Goal: Information Seeking & Learning: Learn about a topic

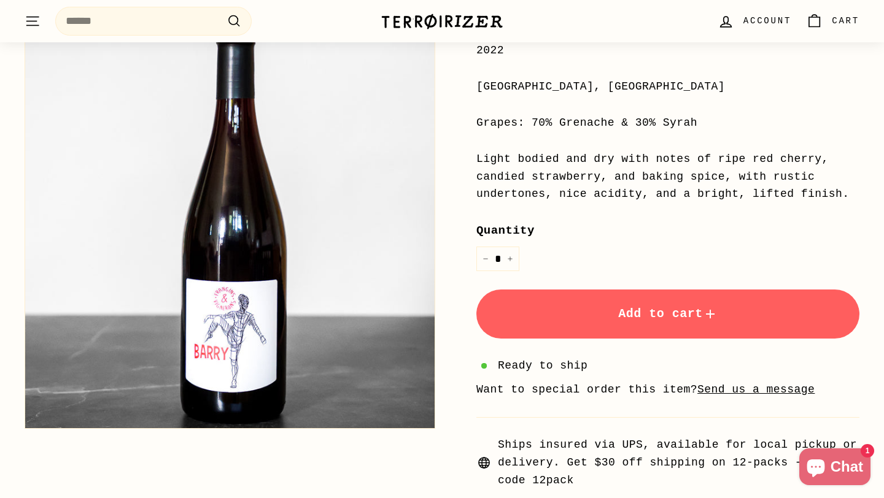
scroll to position [312, 0]
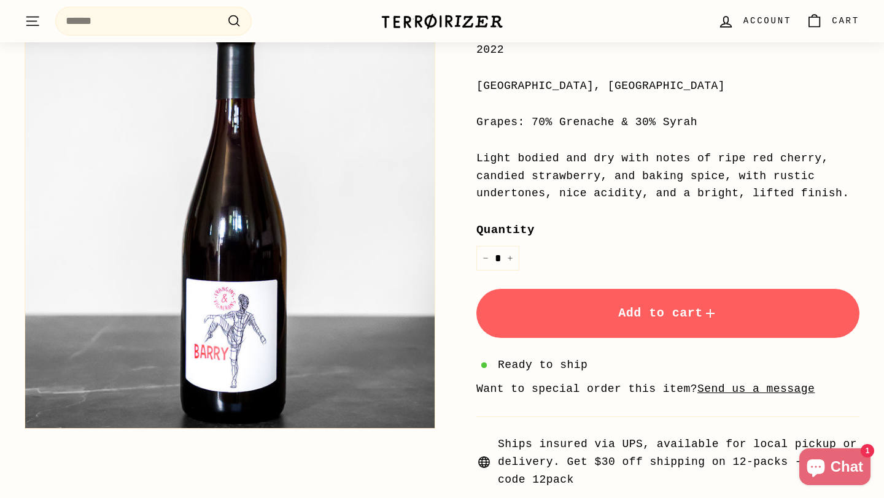
drag, startPoint x: 528, startPoint y: 123, endPoint x: 710, endPoint y: 109, distance: 182.7
click at [710, 109] on div "Price Regular price $22 00 $22.00 / 2022 [GEOGRAPHIC_DATA], [GEOGRAPHIC_DATA] G…" at bounding box center [667, 228] width 383 height 522
drag, startPoint x: 701, startPoint y: 123, endPoint x: 533, endPoint y: 123, distance: 168.7
click at [533, 123] on div "Grapes: 70% Grenache & 30% Syrah" at bounding box center [667, 123] width 383 height 18
copy div "70% Grenache & 30% Syrah"
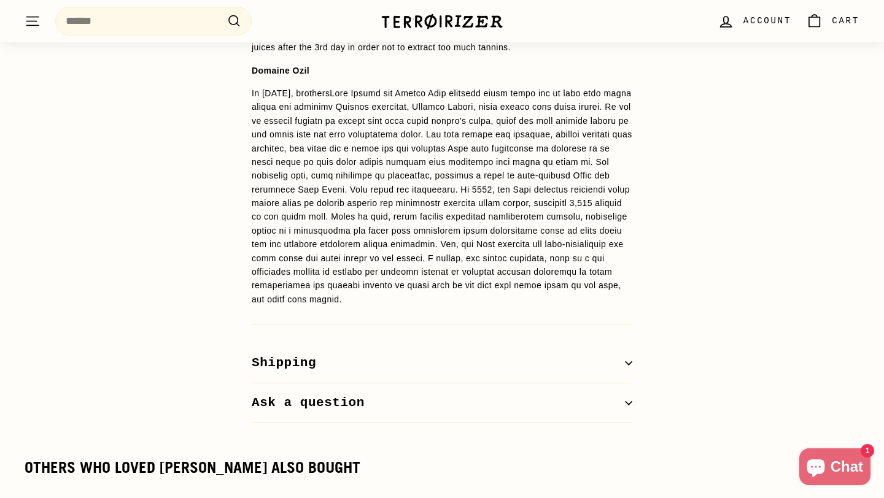
scroll to position [961, 0]
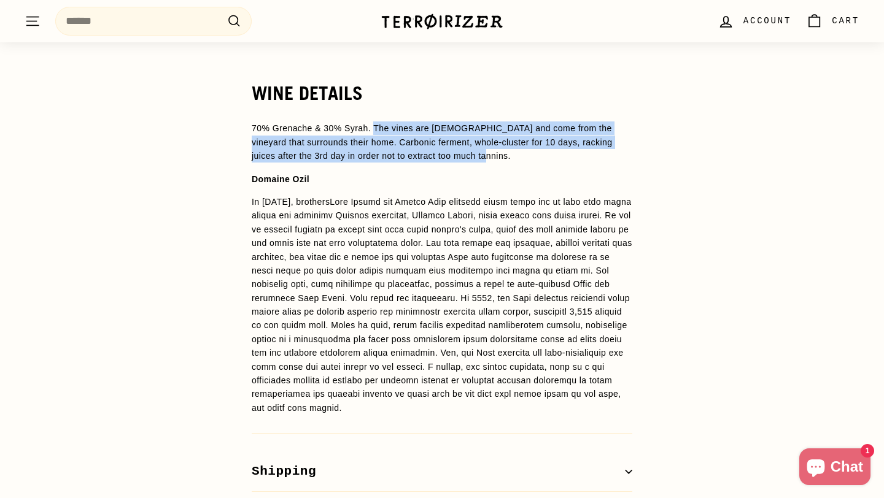
drag, startPoint x: 484, startPoint y: 159, endPoint x: 378, endPoint y: 126, distance: 110.4
click at [378, 126] on p "70% Grenache & 30% Syrah. The vines are [DEMOGRAPHIC_DATA] and come from the vi…" at bounding box center [442, 141] width 380 height 41
copy span "The vines are 30 years old and come from the vineyard that surrounds their home…"
